Goal: Information Seeking & Learning: Understand process/instructions

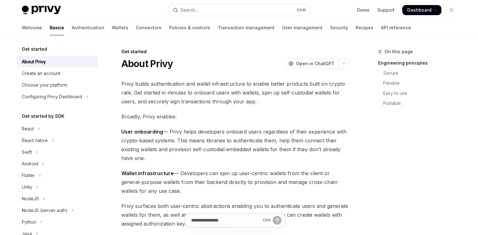
type textarea "*"
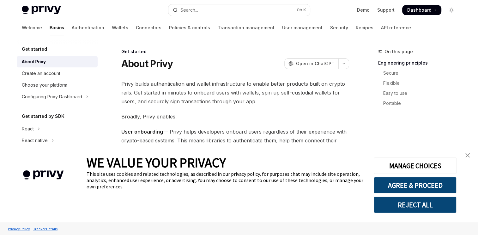
click at [470, 155] on link "close banner" at bounding box center [467, 155] width 13 height 13
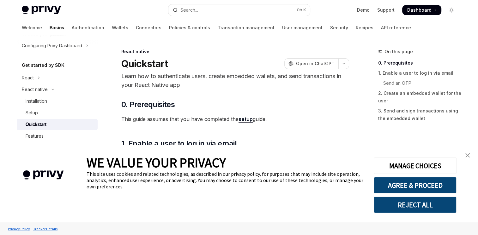
scroll to position [51, 0]
click at [69, 105] on div "Installation" at bounding box center [60, 102] width 68 height 8
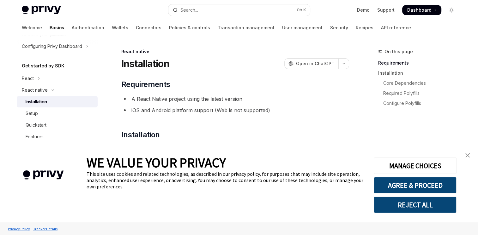
click at [464, 155] on link "close banner" at bounding box center [467, 155] width 13 height 13
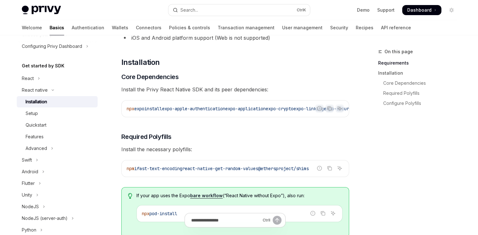
scroll to position [74, 0]
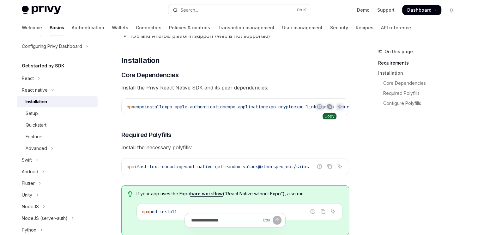
click at [330, 107] on icon "Copy the contents from the code block" at bounding box center [329, 106] width 5 height 5
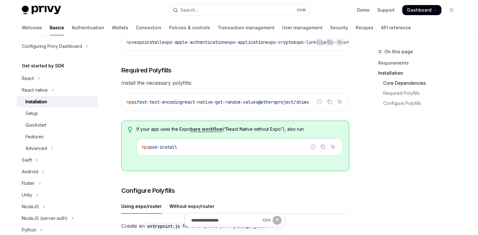
scroll to position [138, 0]
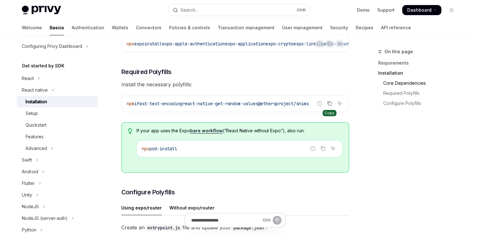
click at [328, 106] on icon "Copy the contents from the code block" at bounding box center [329, 103] width 5 height 5
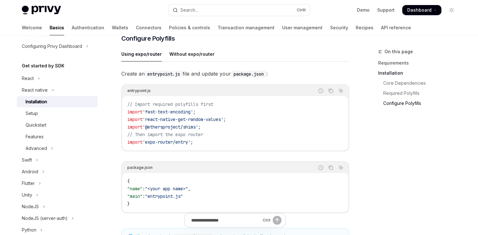
scroll to position [293, 0]
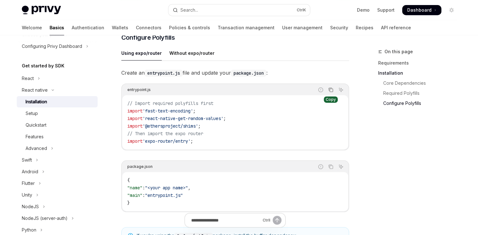
click at [331, 91] on icon "Copy the contents from the code block" at bounding box center [330, 90] width 3 height 3
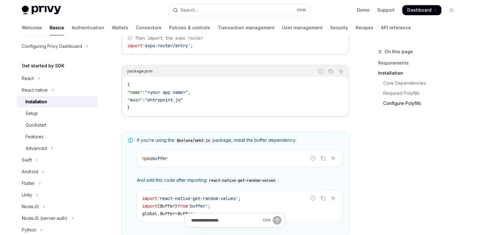
scroll to position [405, 0]
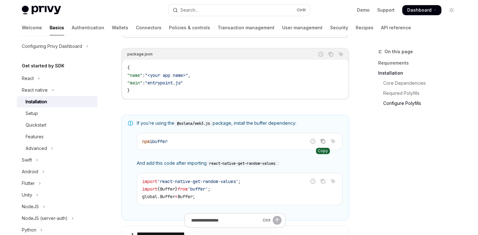
click at [323, 146] on button "Copy the contents from the code block" at bounding box center [322, 141] width 8 height 8
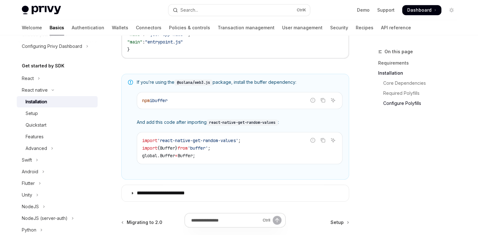
scroll to position [453, 0]
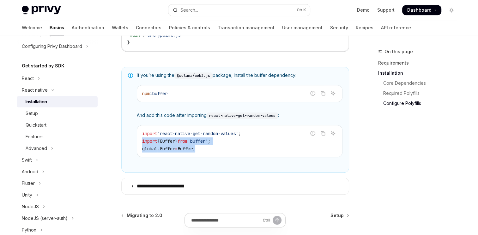
drag, startPoint x: 205, startPoint y: 153, endPoint x: 140, endPoint y: 142, distance: 65.1
click at [140, 142] on div "import 'react-native-get-random-values' ; import { Buffer } from 'buffer' ; glo…" at bounding box center [239, 142] width 205 height 32
copy code "import { Buffer } from 'buffer' ; global . Buffer = Buffer ;"
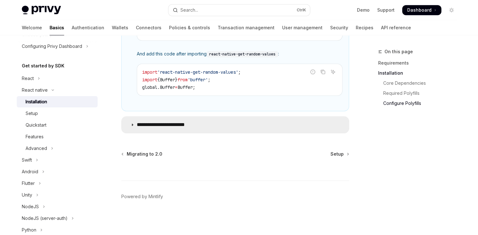
click at [247, 122] on summary "**********" at bounding box center [235, 125] width 227 height 16
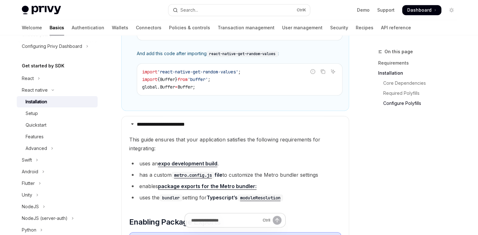
click at [201, 174] on code "metro.config.js" at bounding box center [192, 175] width 43 height 7
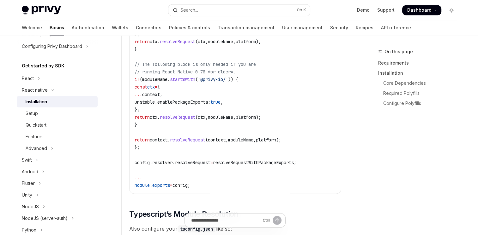
scroll to position [1074, 0]
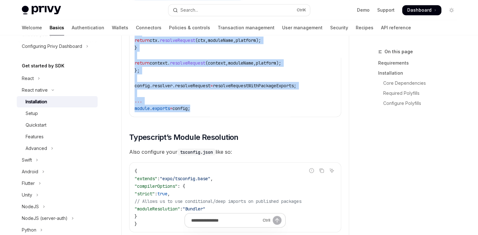
drag, startPoint x: 134, startPoint y: 109, endPoint x: 212, endPoint y: 108, distance: 78.0
copy code "const resolveRequestWithPackageExports = ( context , moduleName , platform ) =>…"
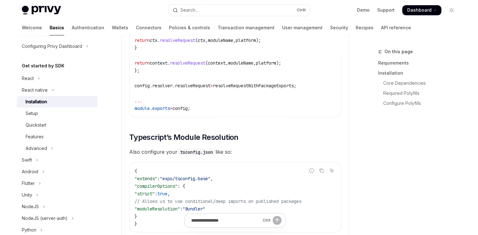
drag, startPoint x: 145, startPoint y: 213, endPoint x: 223, endPoint y: 212, distance: 78.0
click at [223, 212] on code "{ "extends" : "expo/tsconfig.base" , "compilerOptions" : { "strict" : true , //…" at bounding box center [234, 197] width 201 height 61
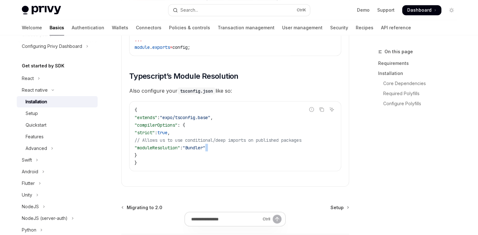
scroll to position [1141, 0]
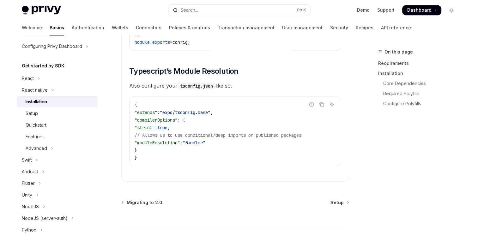
click at [210, 150] on code "{ "extends" : "expo/tsconfig.base" , "compilerOptions" : { "strict" : true , //…" at bounding box center [234, 131] width 201 height 61
drag, startPoint x: 223, startPoint y: 147, endPoint x: 145, endPoint y: 147, distance: 78.3
click at [145, 147] on code "{ "extends" : "expo/tsconfig.base" , "compilerOptions" : { "strict" : true , //…" at bounding box center [234, 131] width 201 height 61
copy span ""moduleResolution" : "Bundler""
drag, startPoint x: 139, startPoint y: 122, endPoint x: 148, endPoint y: 151, distance: 30.3
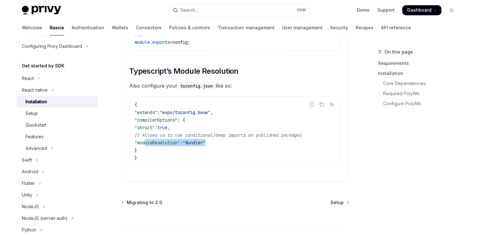
click at [148, 151] on code "{ "extends" : "expo/tsconfig.base" , "compilerOptions" : { "strict" : true , //…" at bounding box center [234, 131] width 201 height 61
copy code ""compilerOptions" : { "strict" : true , // Allows us to use conditional/deep im…"
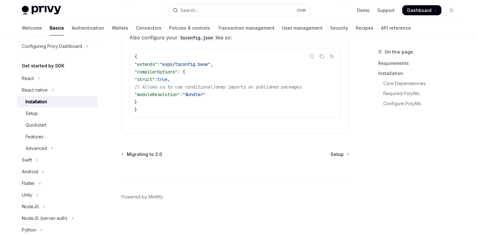
click at [342, 160] on div "Ctrl I" at bounding box center [235, 169] width 228 height 23
drag, startPoint x: 342, startPoint y: 160, endPoint x: 342, endPoint y: 156, distance: 3.5
click at [342, 156] on span "Setup" at bounding box center [336, 154] width 13 height 6
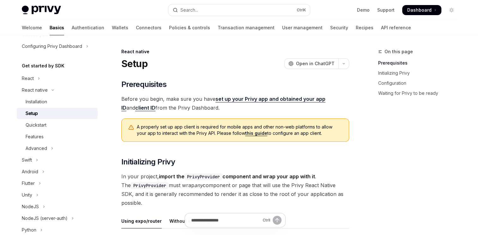
click at [248, 134] on link "this guide" at bounding box center [256, 134] width 22 height 6
type textarea "*"
